Goal: Ask a question

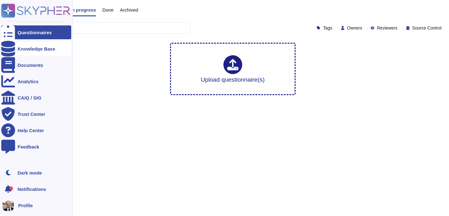
click at [29, 51] on div "Knowledge Base" at bounding box center [36, 49] width 70 height 14
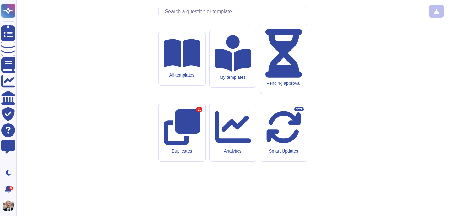
click at [205, 17] on input "text" at bounding box center [234, 11] width 145 height 11
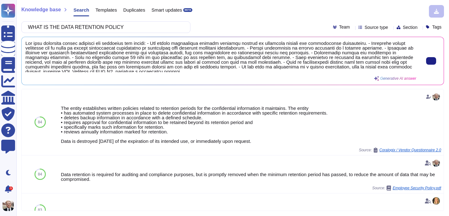
scroll to position [2, 0]
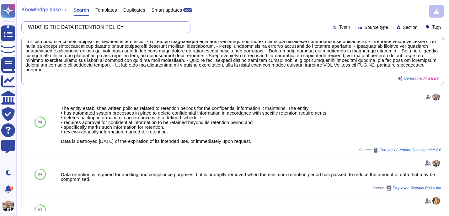
click at [75, 29] on input "WHAT IS THE DATA RETENTION POLICY" at bounding box center [104, 27] width 159 height 11
paste input "Provide Records Information Management Policies, Official Records and Record Re…"
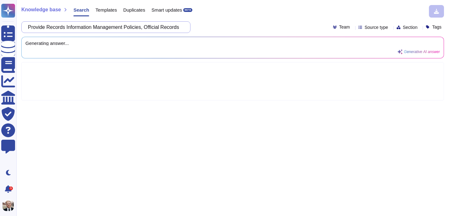
scroll to position [0, 78]
type input "Provide Records Information Management Policies, Official Records and Record Re…"
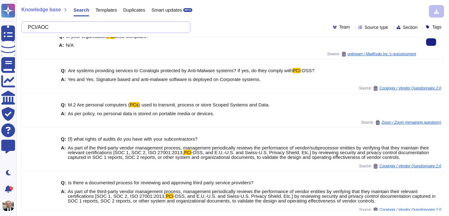
scroll to position [13, 0]
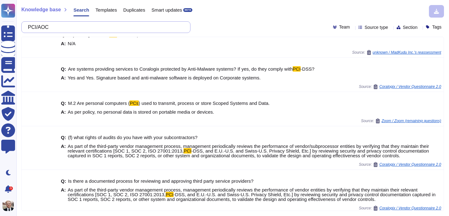
click at [109, 25] on input "PCI/AOC" at bounding box center [104, 27] width 159 height 11
paste input "Software threat modeling"
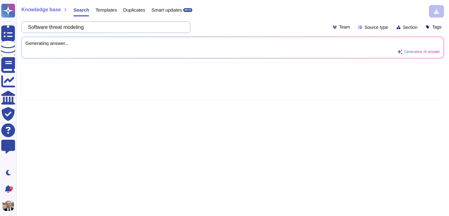
scroll to position [0, 0]
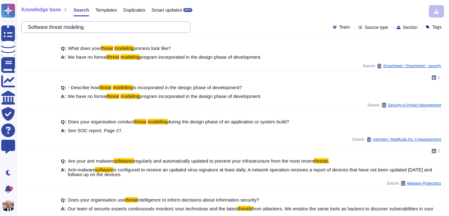
click at [143, 29] on input "Software threat modeling" at bounding box center [104, 27] width 159 height 11
paste input "Intrusion detection for software and support website"
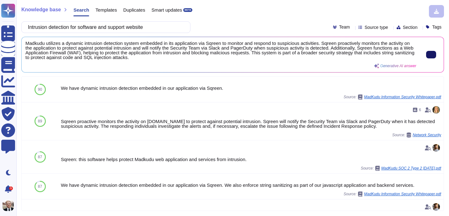
click at [431, 51] on button at bounding box center [431, 55] width 10 height 8
click at [139, 32] on input "Intrusion detection for software and support website" at bounding box center [104, 27] width 159 height 11
paste input "Third-Party Risk Management Program and Oversight"
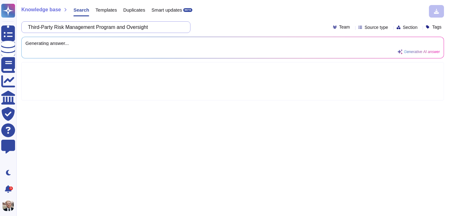
type input "Third-Party Risk Management Program and Oversight"
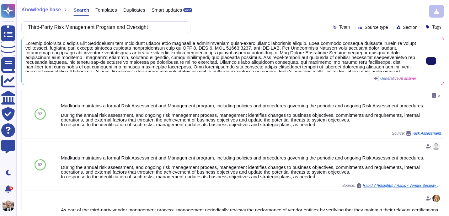
click at [430, 63] on button at bounding box center [431, 61] width 10 height 8
